Goal: Navigation & Orientation: Find specific page/section

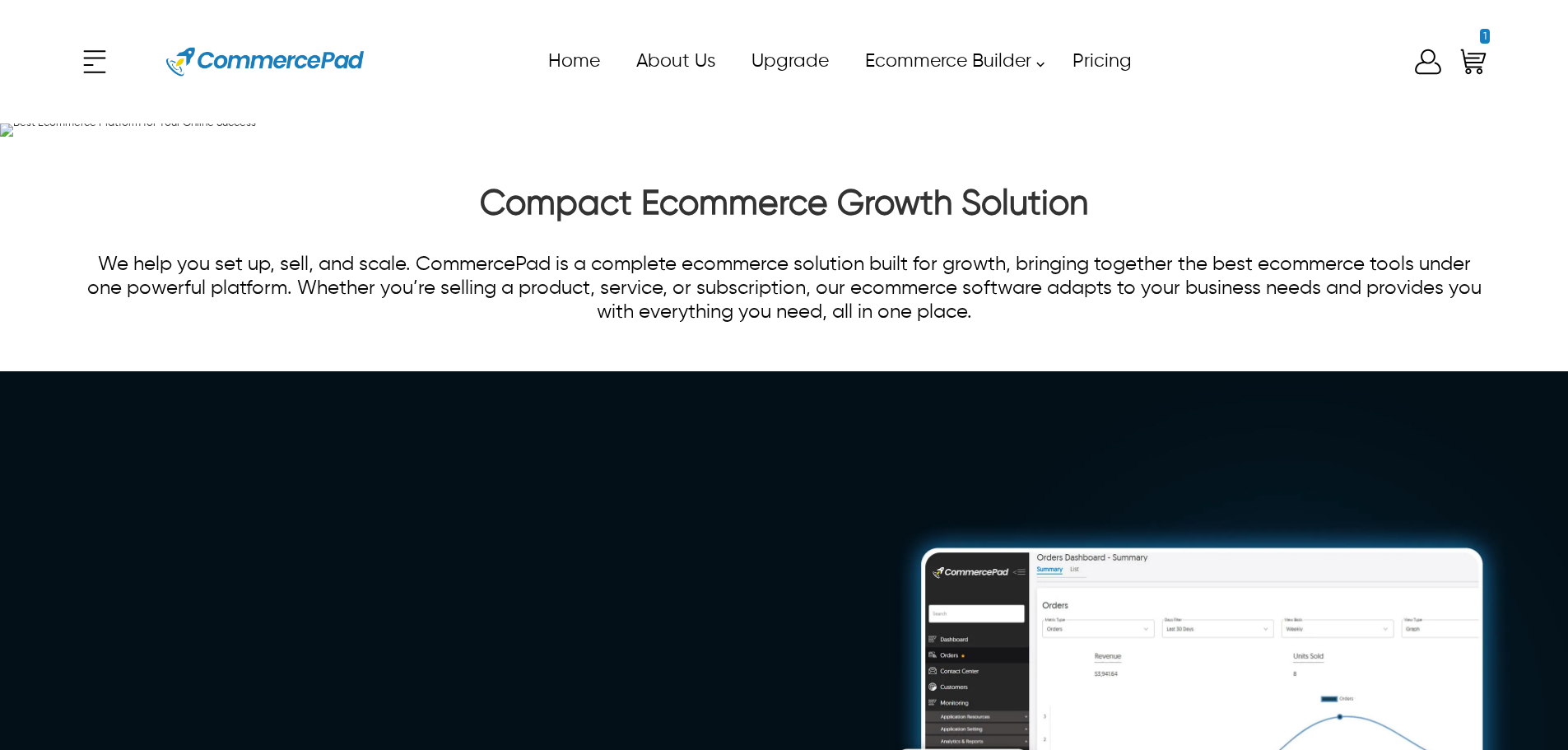
click at [102, 63] on div "x Upgrade eCommerce Builder Partners Pricing About us Contact us Follow us Home…" at bounding box center [784, 62] width 1411 height 74
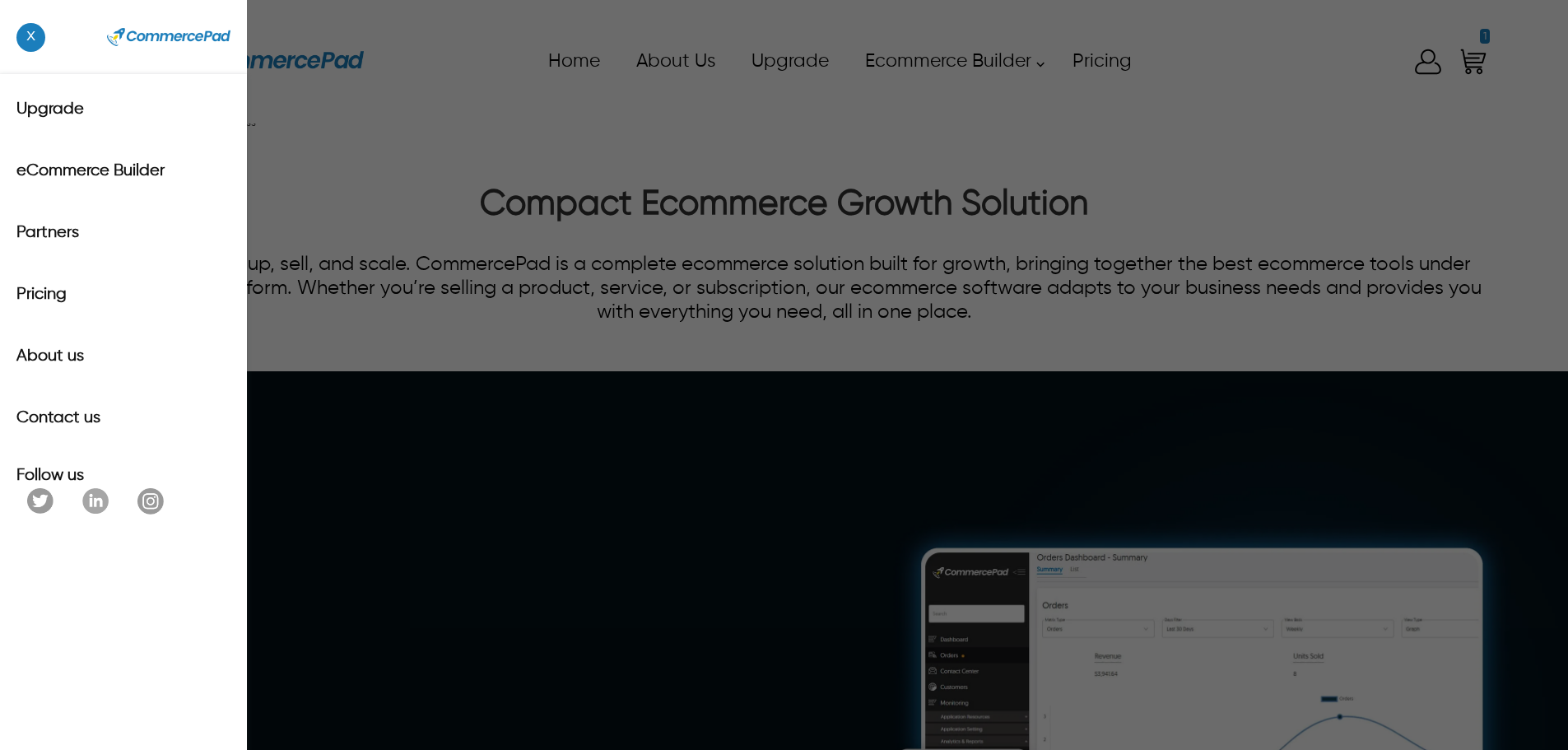
click at [508, 87] on div "x Upgrade eCommerce Builder Partners Pricing About us Contact us Follow us" at bounding box center [784, 375] width 1568 height 750
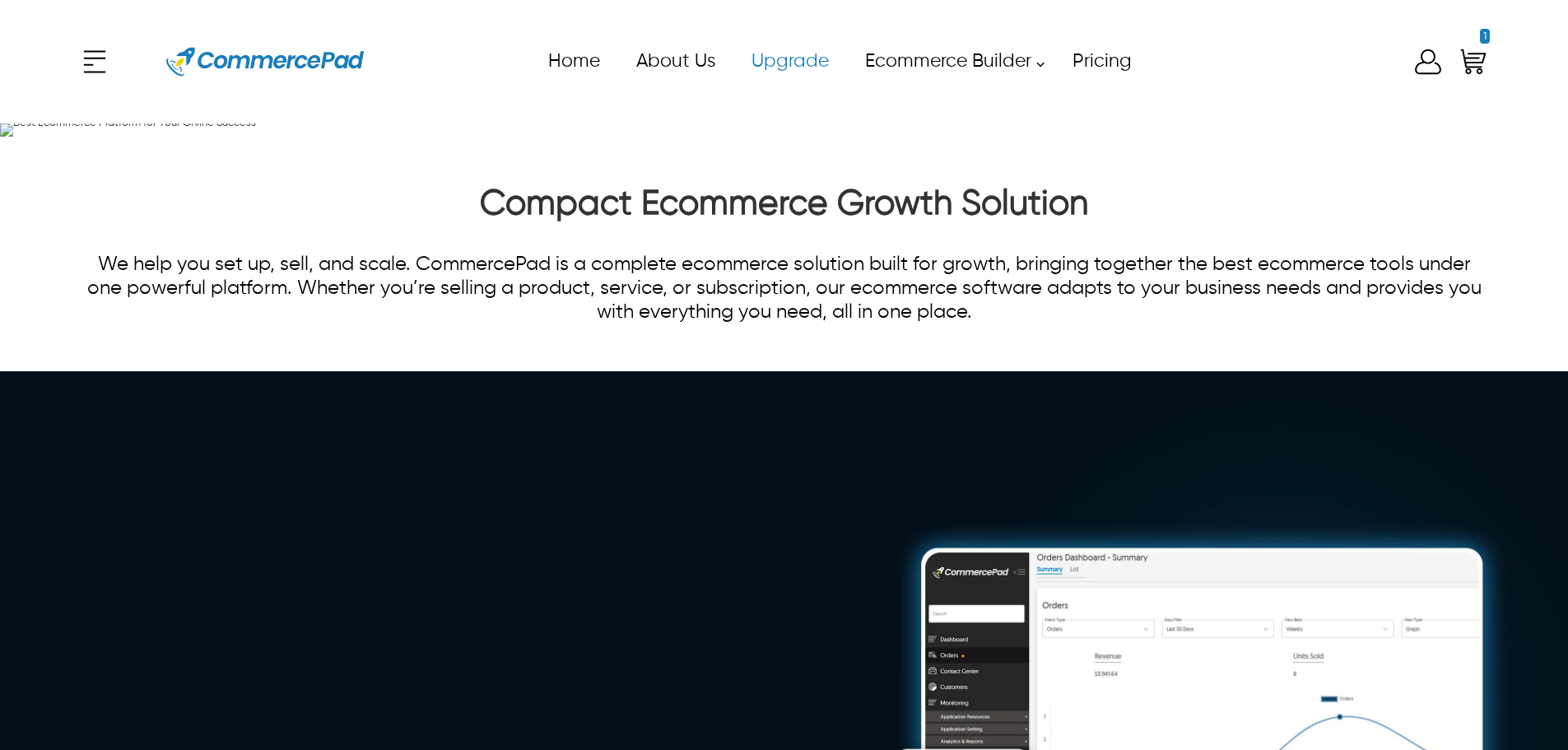
scroll to position [247, 0]
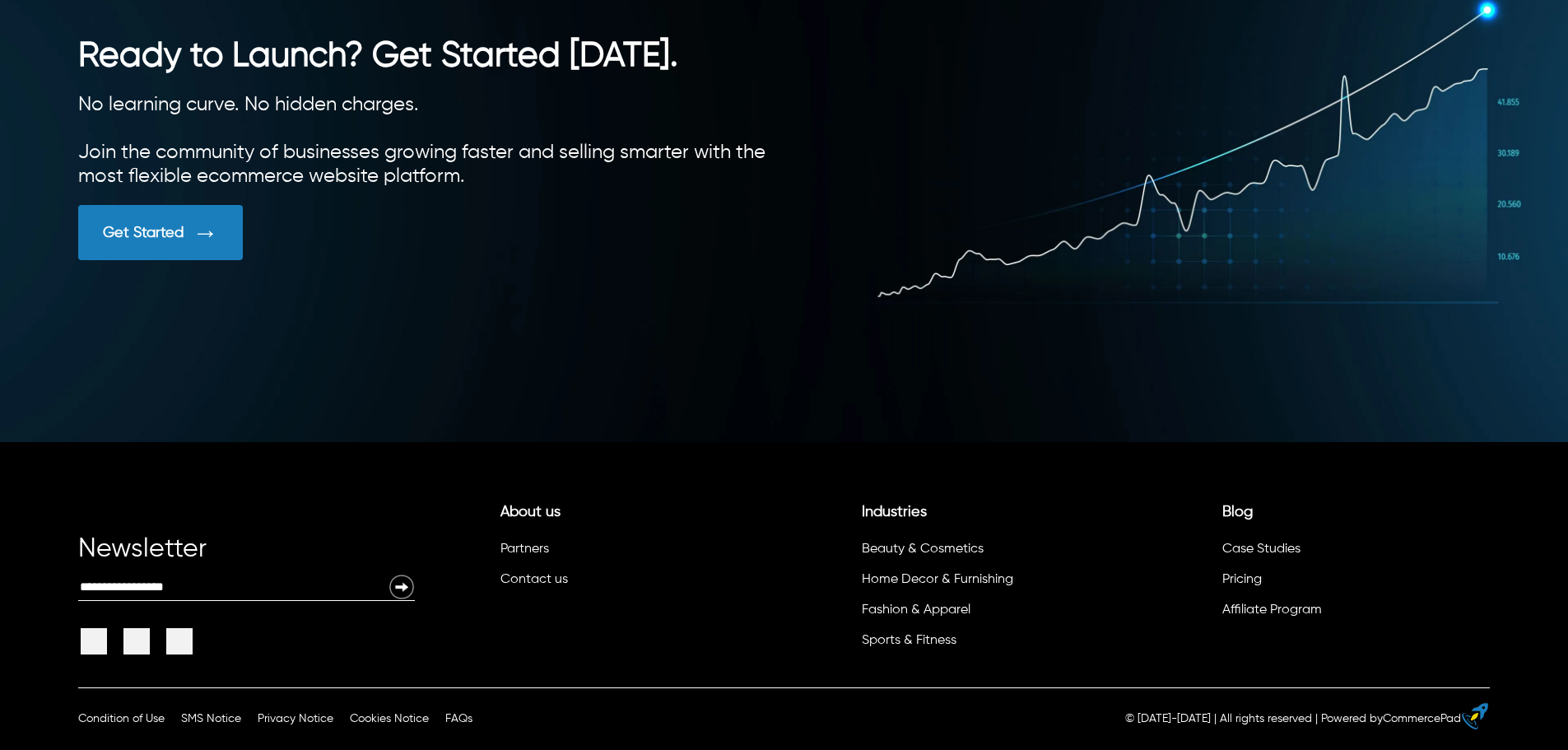
scroll to position [4652, 0]
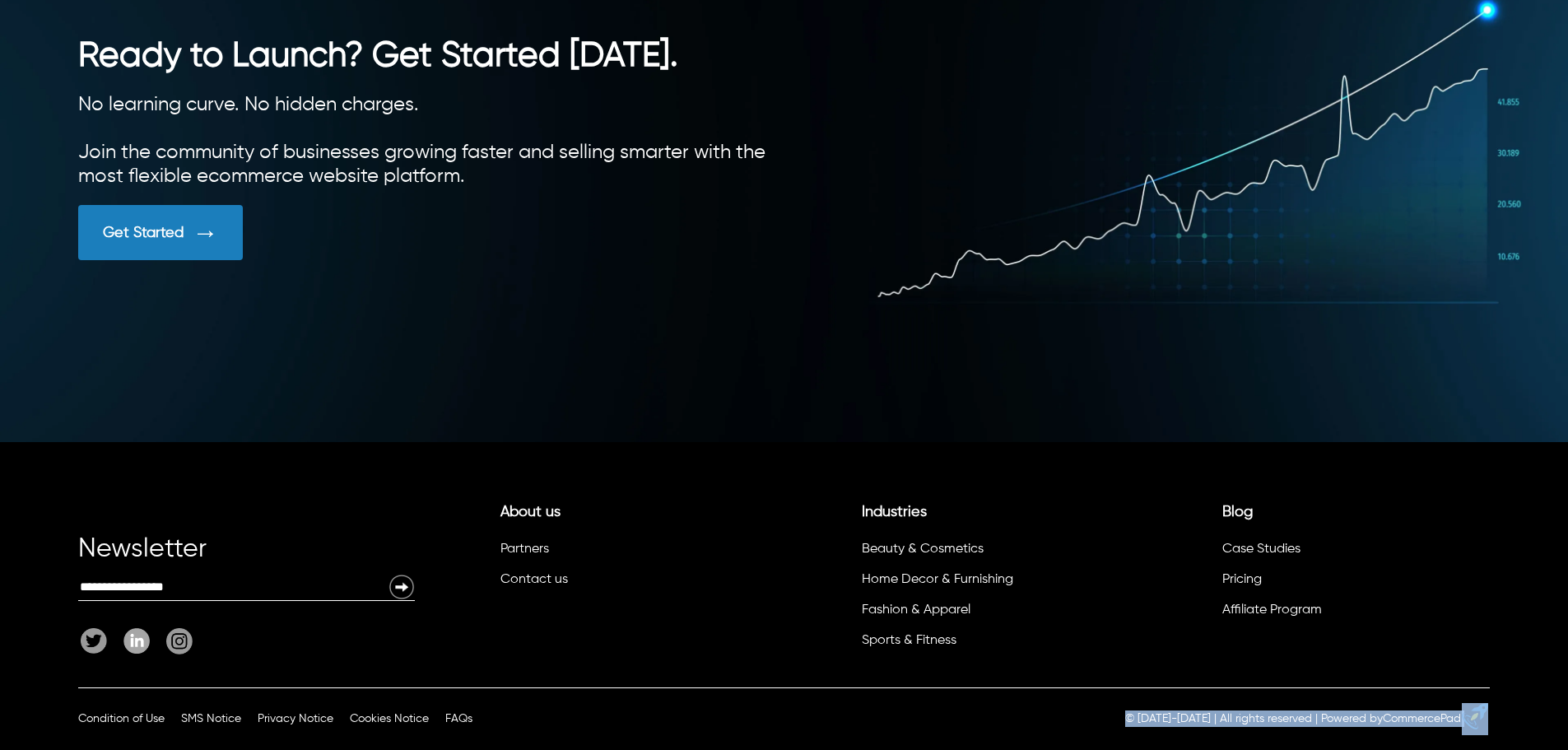
drag, startPoint x: 1507, startPoint y: 715, endPoint x: 1121, endPoint y: 715, distance: 386.0
click at [1121, 715] on div "Condition of Use SMS Notice Privacy Notice Cookies Notice FAQs Condition of Use…" at bounding box center [784, 718] width 1568 height 63
click at [1511, 642] on div "Newsletter Email: About us Partners Contact us Industries Beauty & Cosmetics Ho…" at bounding box center [784, 564] width 1568 height 245
drag, startPoint x: 1523, startPoint y: 722, endPoint x: 999, endPoint y: 758, distance: 525.2
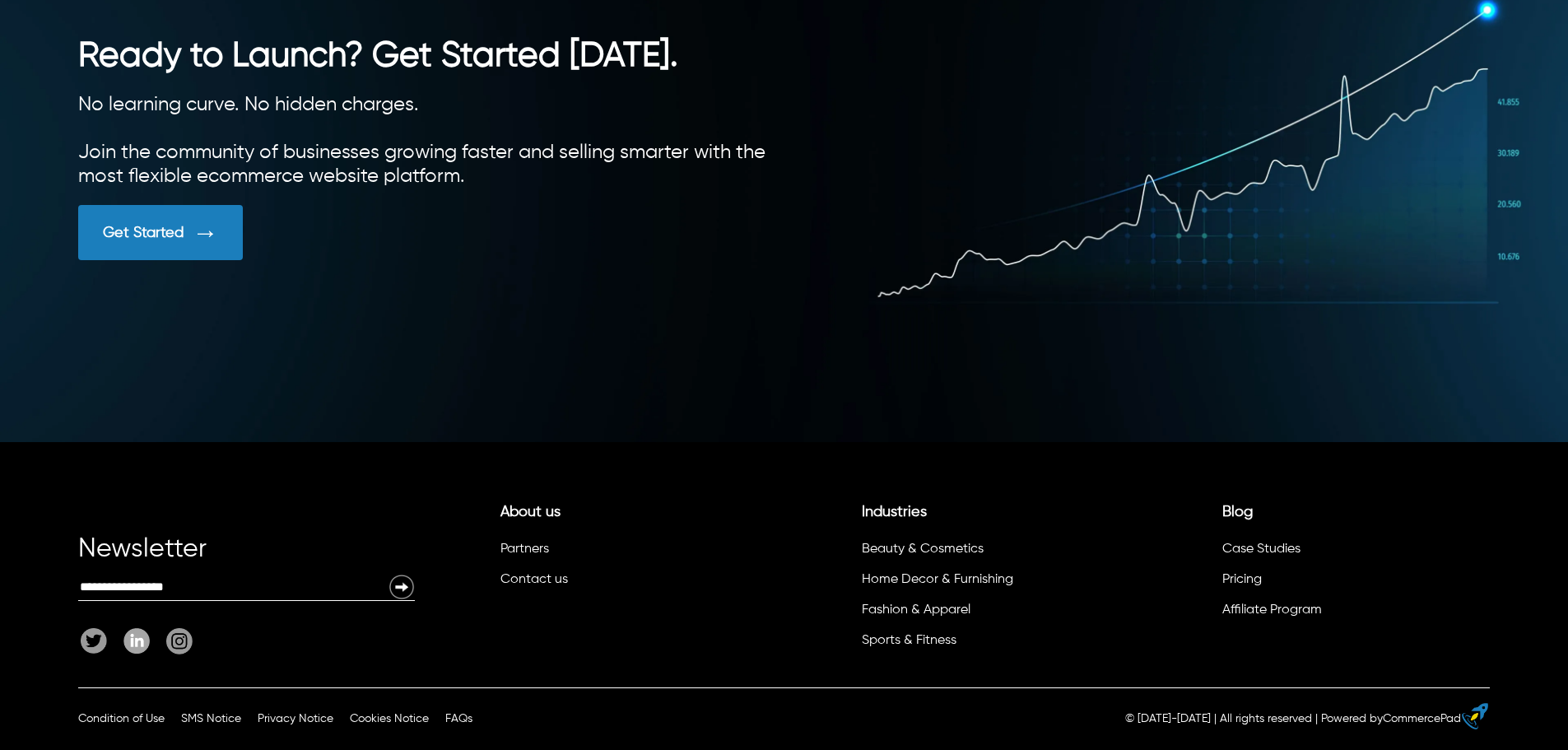
click at [1422, 623] on li "Affiliate Program" at bounding box center [1349, 612] width 261 height 30
drag, startPoint x: 1497, startPoint y: 709, endPoint x: 982, endPoint y: 710, distance: 515.0
click at [983, 710] on div "Condition of Use SMS Notice Privacy Notice Cookies Notice FAQs Condition of Use…" at bounding box center [784, 718] width 1568 height 63
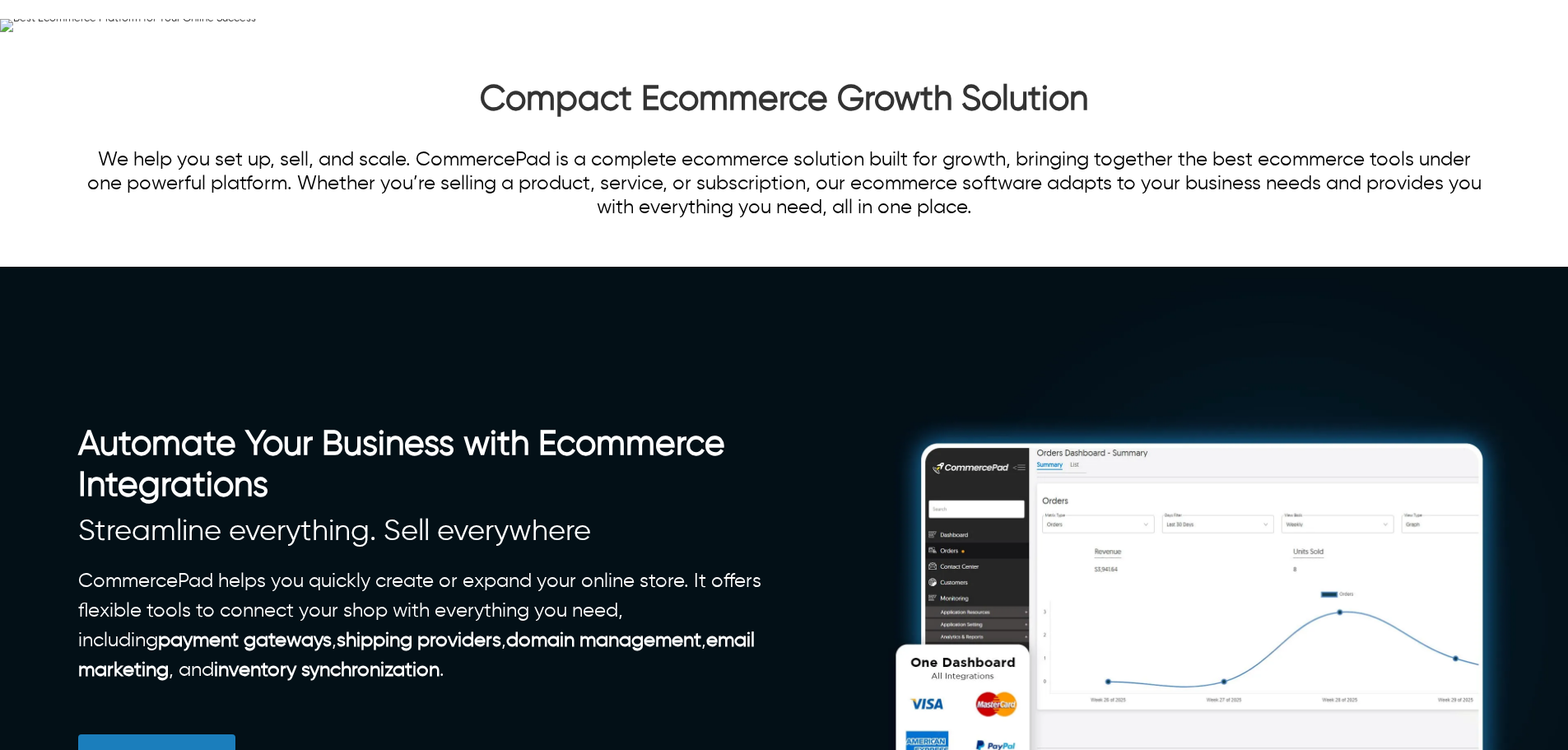
scroll to position [0, 0]
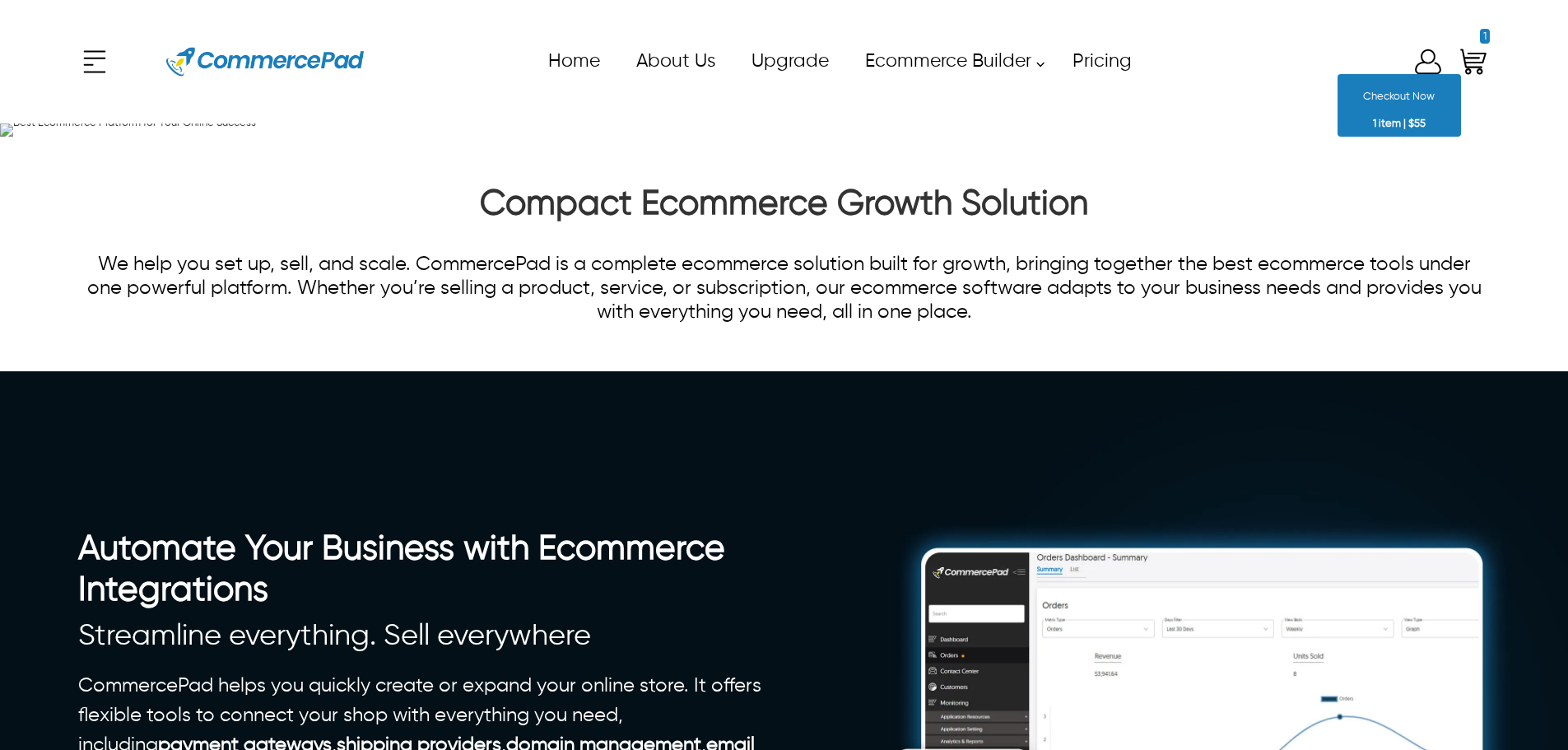
click at [1475, 59] on icon "Shopping Cart" at bounding box center [1473, 62] width 33 height 33
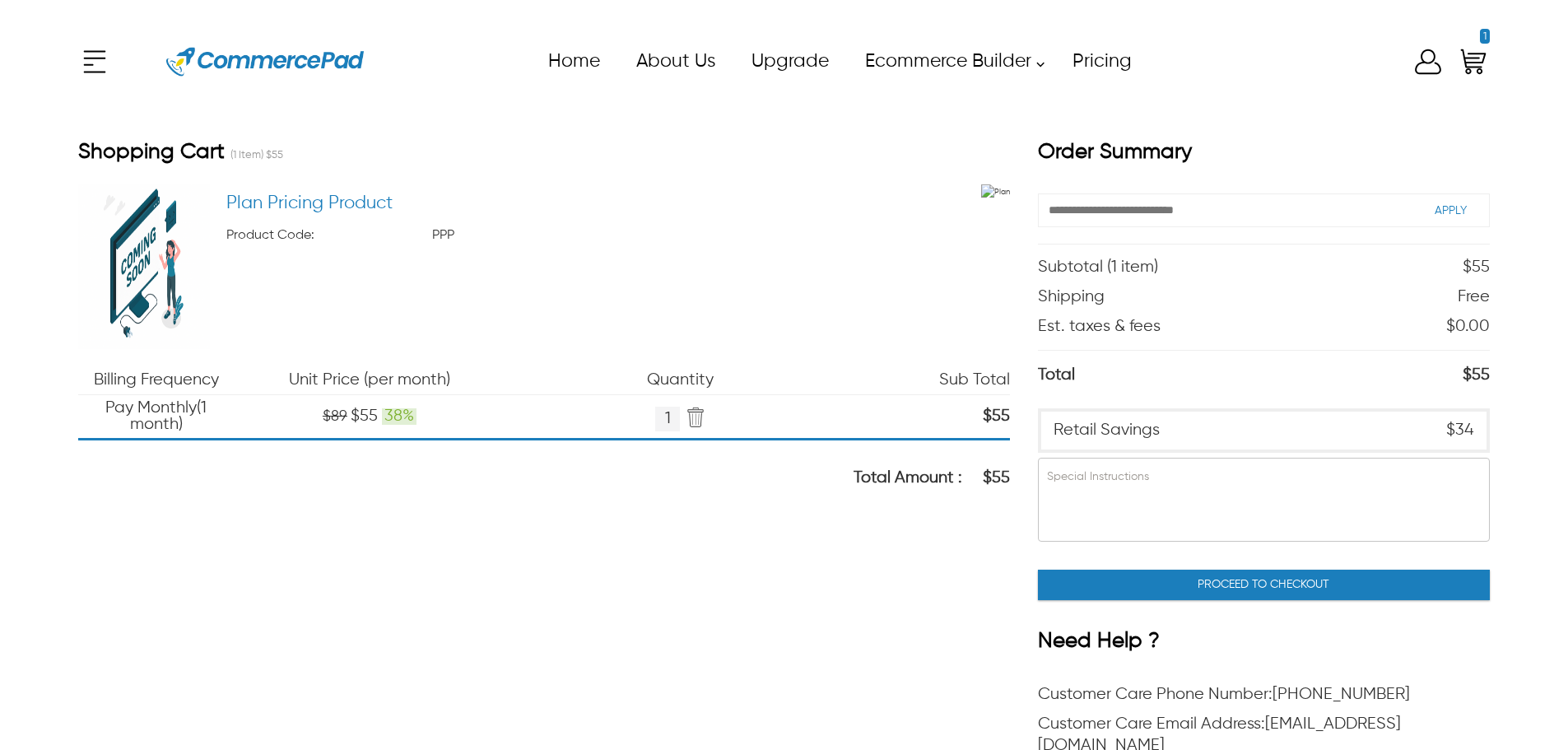
click at [218, 47] on img at bounding box center [264, 62] width 197 height 74
